Goal: Consume media (video, audio): Consume media (video, audio)

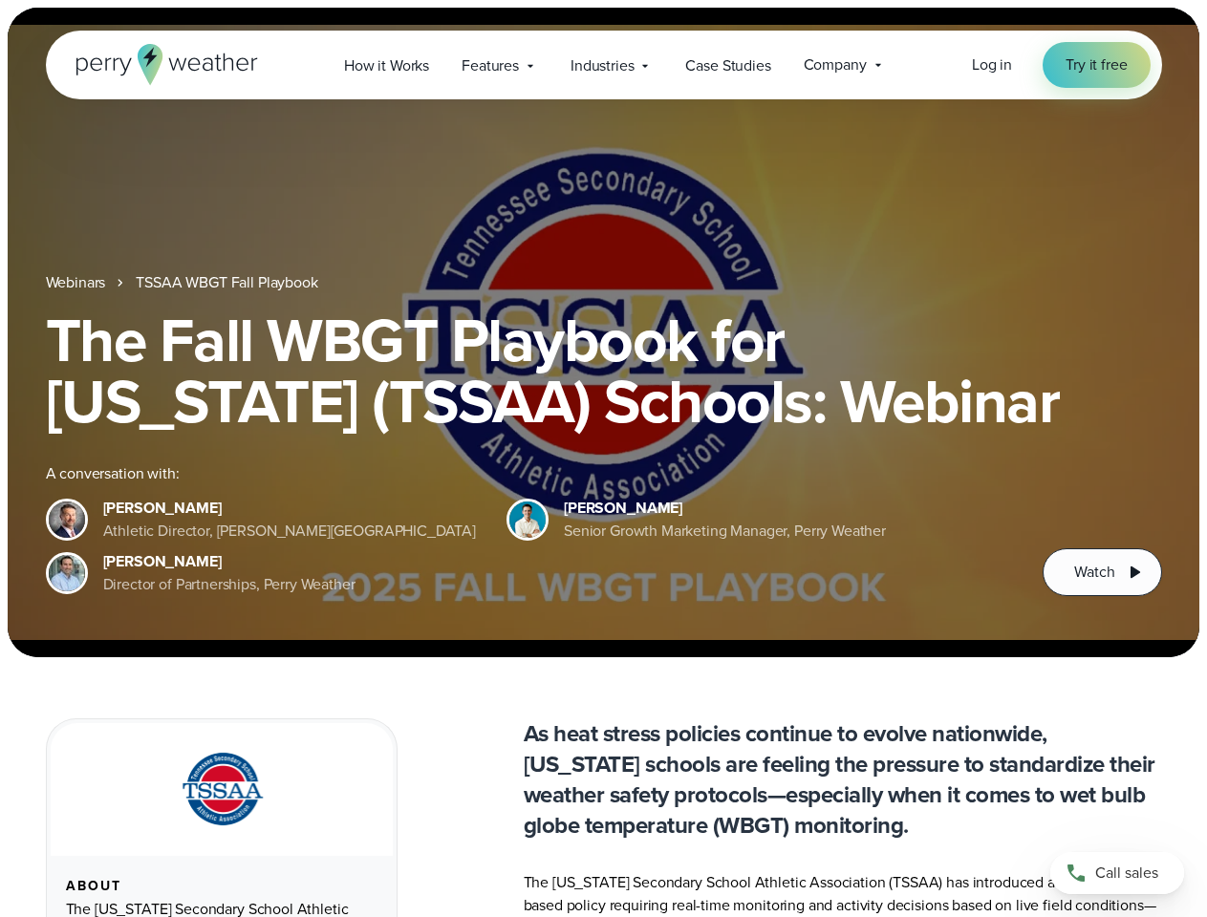
click at [603, 459] on div "The Fall WBGT Playbook for [US_STATE] (TSSAA) Schools: Webinar A conversation w…" at bounding box center [604, 453] width 1116 height 287
click at [603, 65] on span "Industries" at bounding box center [601, 65] width 63 height 23
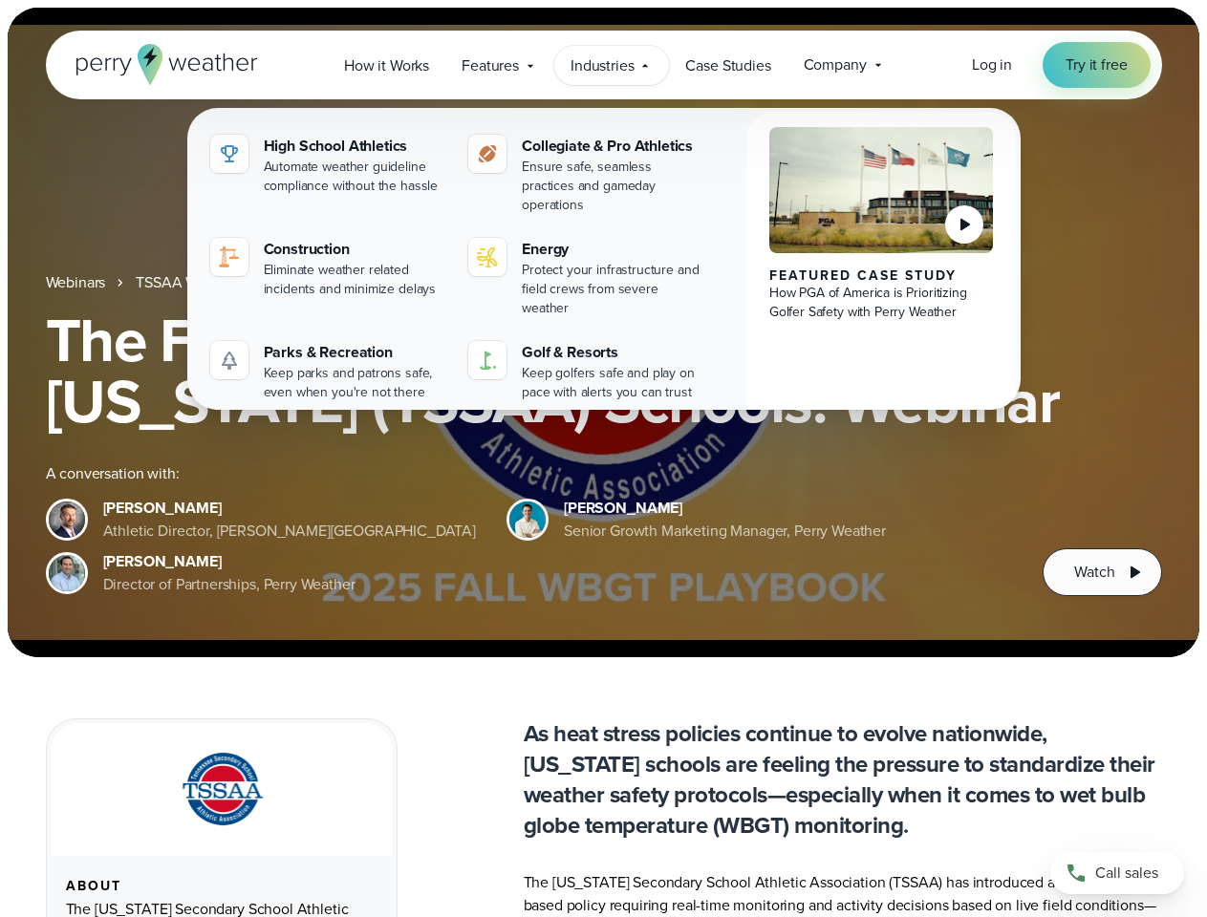
click at [603, 332] on h1 "The Fall WBGT Playbook for [US_STATE] (TSSAA) Schools: Webinar" at bounding box center [604, 371] width 1116 height 122
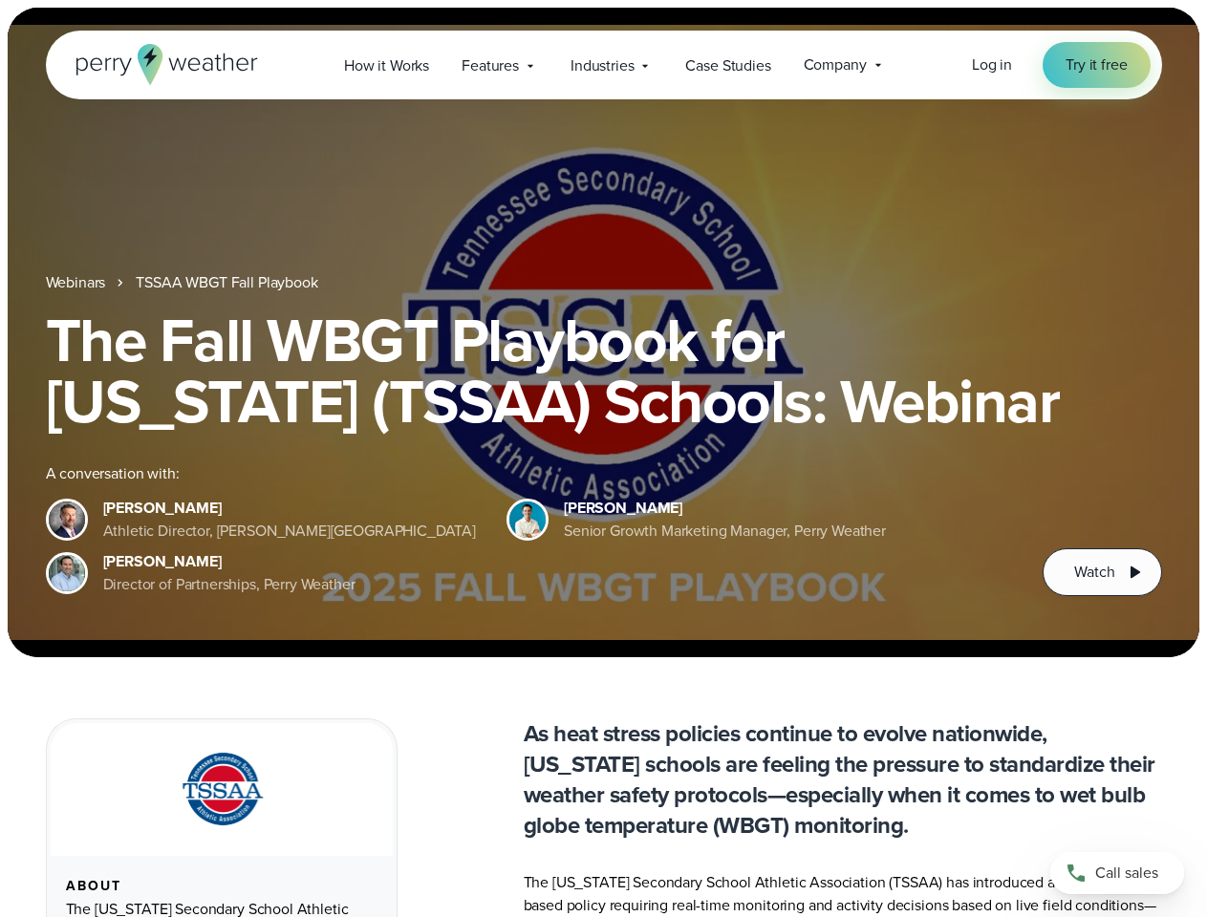
click at [228, 283] on link "TSSAA WBGT Fall Playbook" at bounding box center [227, 282] width 182 height 23
click at [1102, 572] on span "Watch" at bounding box center [1094, 572] width 40 height 23
